Goal: Check status: Check status

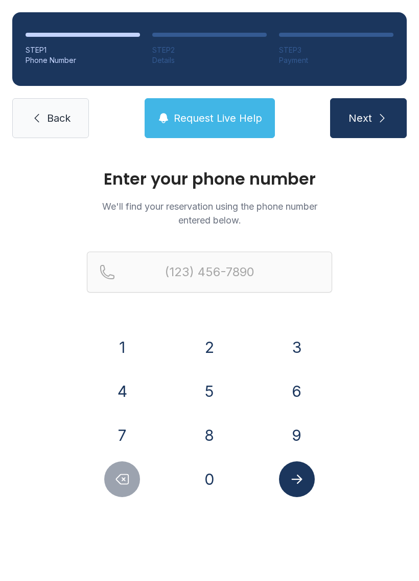
click at [122, 383] on button "4" at bounding box center [122, 391] width 36 height 36
click at [109, 430] on button "7" at bounding box center [122, 435] width 36 height 36
click at [201, 484] on button "0" at bounding box center [210, 479] width 36 height 36
click at [297, 430] on button "9" at bounding box center [297, 435] width 36 height 36
click at [211, 351] on button "2" at bounding box center [210, 347] width 36 height 36
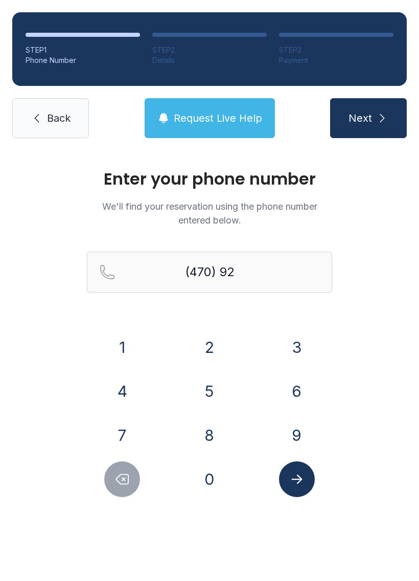
click at [300, 430] on button "9" at bounding box center [297, 435] width 36 height 36
click at [206, 473] on button "0" at bounding box center [210, 479] width 36 height 36
click at [205, 340] on button "2" at bounding box center [210, 347] width 36 height 36
click at [301, 443] on button "9" at bounding box center [297, 435] width 36 height 36
click at [200, 344] on button "2" at bounding box center [210, 347] width 36 height 36
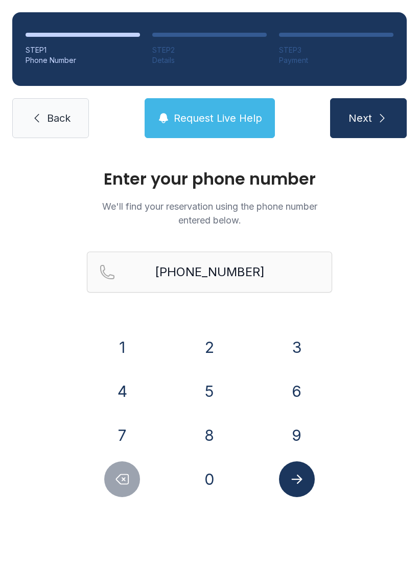
click at [295, 477] on icon "Submit lookup form" at bounding box center [297, 479] width 15 height 15
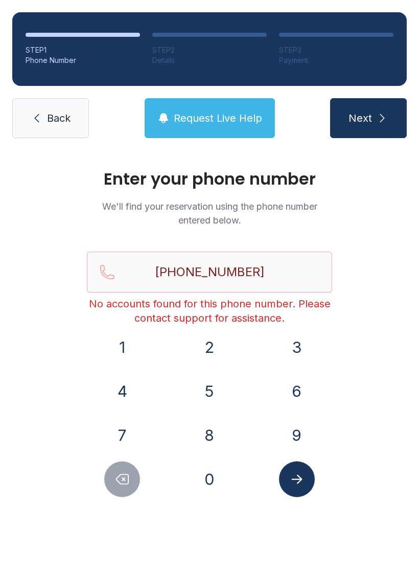
click at [281, 462] on div at bounding box center [296, 479] width 71 height 36
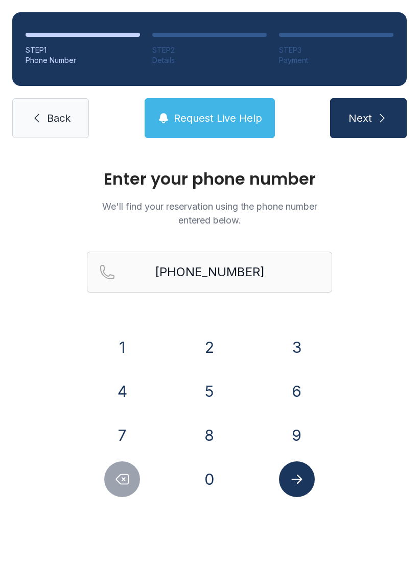
click at [276, 476] on div at bounding box center [296, 479] width 71 height 36
click at [303, 496] on button "Submit lookup form" at bounding box center [297, 479] width 36 height 36
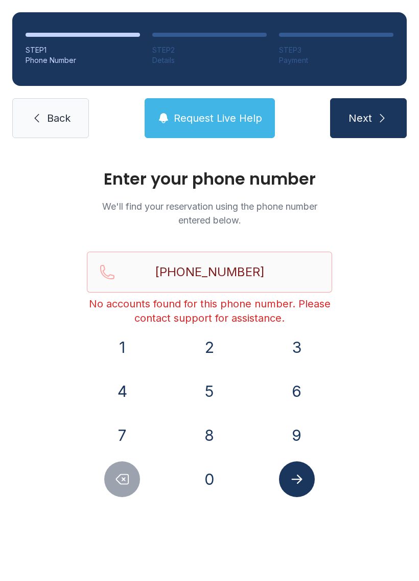
click at [290, 486] on icon "Submit lookup form" at bounding box center [297, 479] width 15 height 15
click at [219, 117] on span "Request Live Help" at bounding box center [218, 118] width 88 height 14
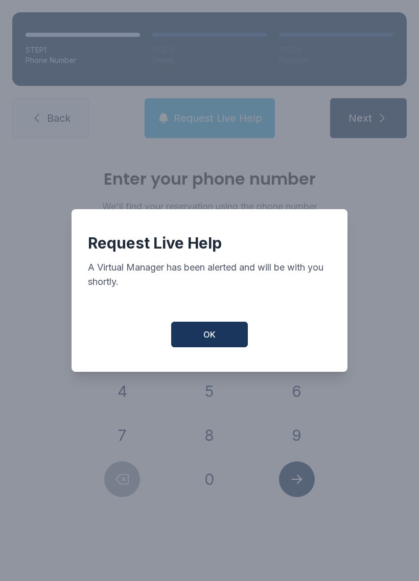
click at [210, 341] on span "OK" at bounding box center [210, 334] width 12 height 12
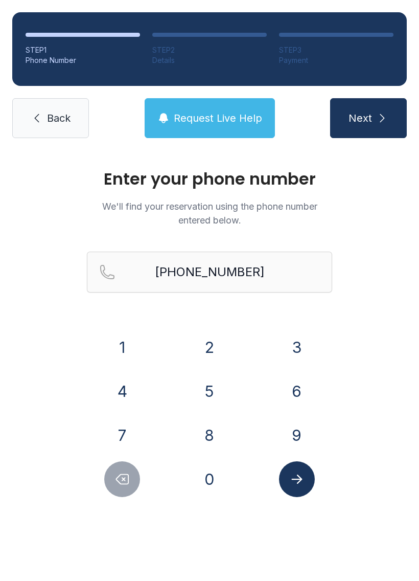
click at [228, 122] on span "Request Live Help" at bounding box center [218, 118] width 88 height 14
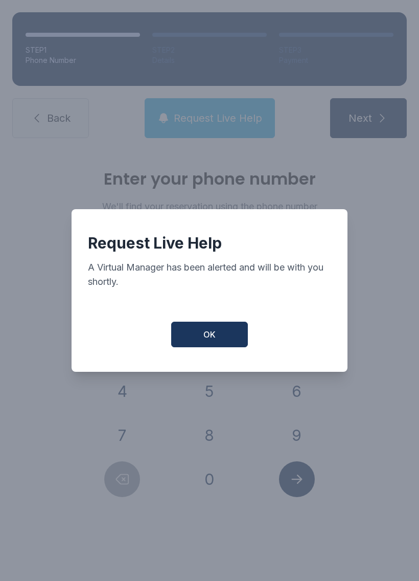
click at [223, 341] on button "OK" at bounding box center [209, 335] width 77 height 26
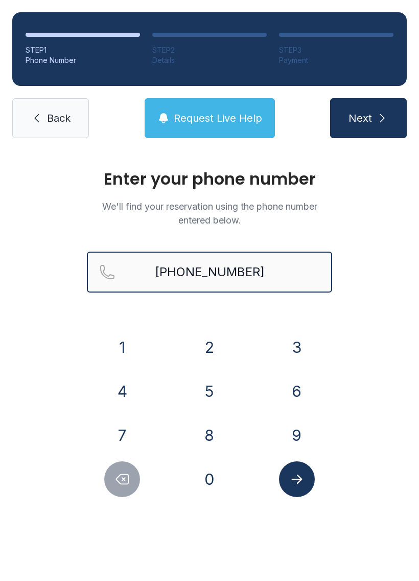
click at [289, 279] on input "[PHONE_NUMBER]" at bounding box center [210, 272] width 246 height 41
type input "[PHONE_NUMBER]"
click at [368, 118] on button "Next" at bounding box center [368, 118] width 77 height 40
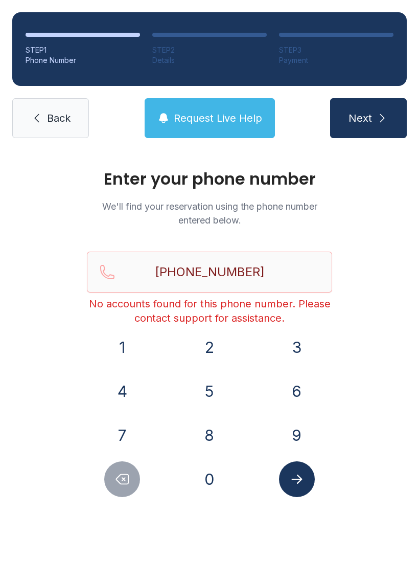
click at [366, 118] on span "Next" at bounding box center [361, 118] width 24 height 14
click at [47, 118] on span "Back" at bounding box center [59, 118] width 24 height 14
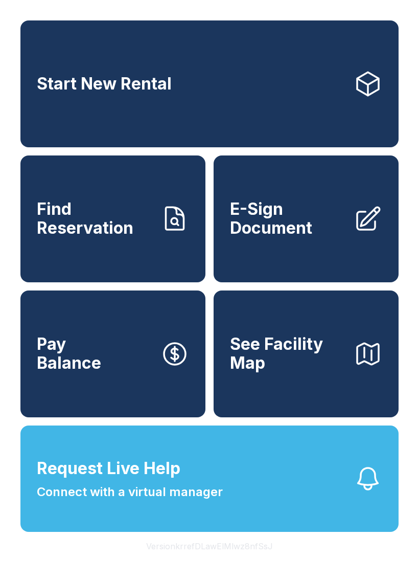
click at [248, 517] on button "Request Live Help Connect with a virtual manager" at bounding box center [209, 479] width 379 height 106
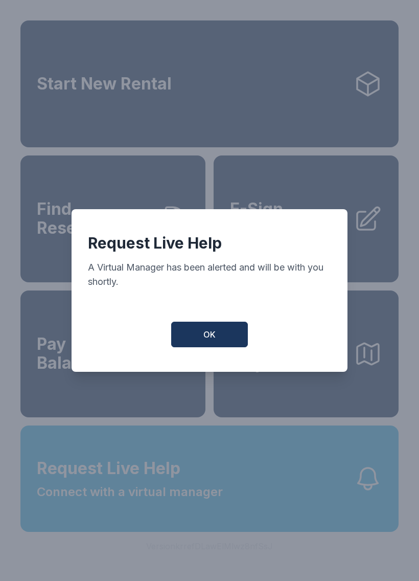
click at [215, 341] on span "OK" at bounding box center [210, 334] width 12 height 12
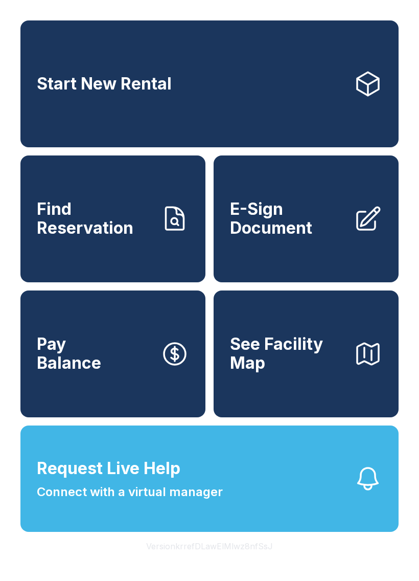
click at [137, 237] on span "Find Reservation" at bounding box center [95, 218] width 116 height 37
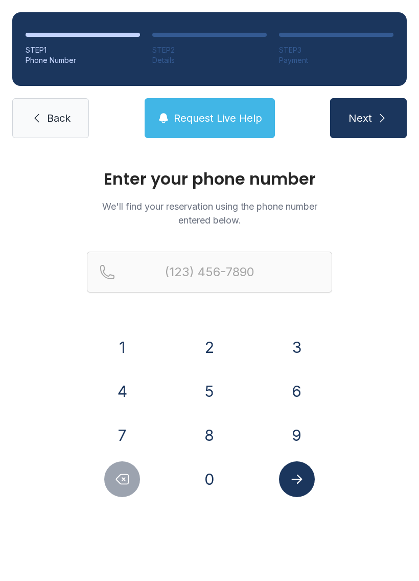
click at [211, 116] on span "Request Live Help" at bounding box center [218, 118] width 88 height 14
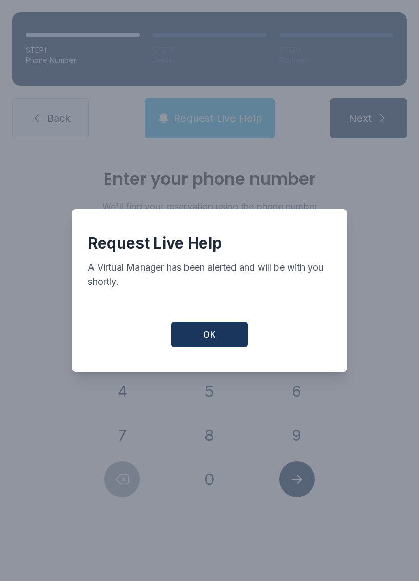
click at [213, 339] on span "OK" at bounding box center [210, 334] width 12 height 12
